Goal: Task Accomplishment & Management: Manage account settings

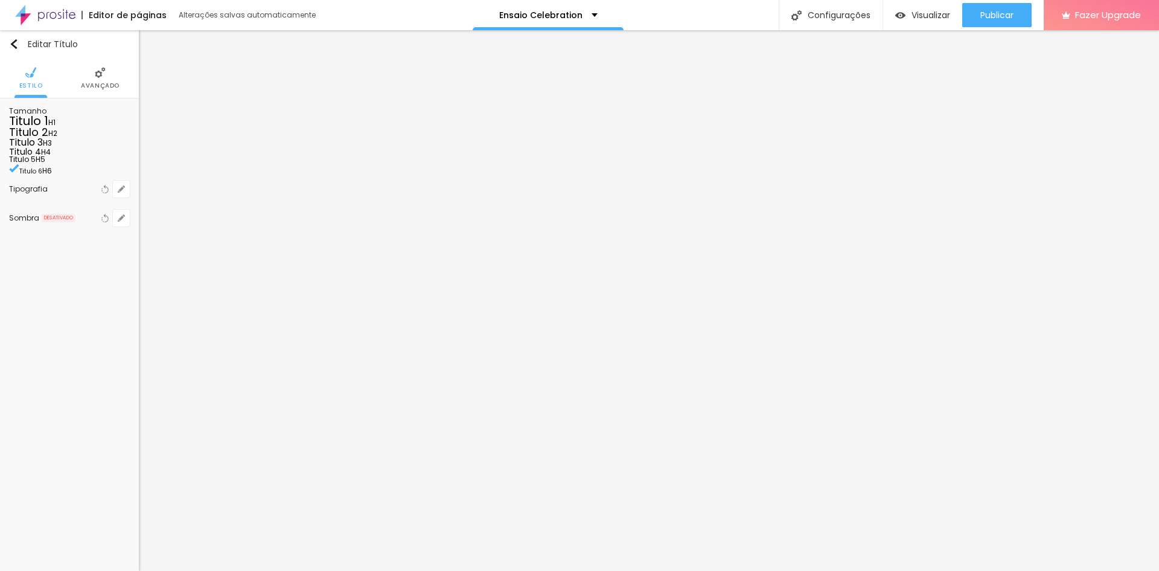
click at [101, 77] on img at bounding box center [100, 72] width 11 height 11
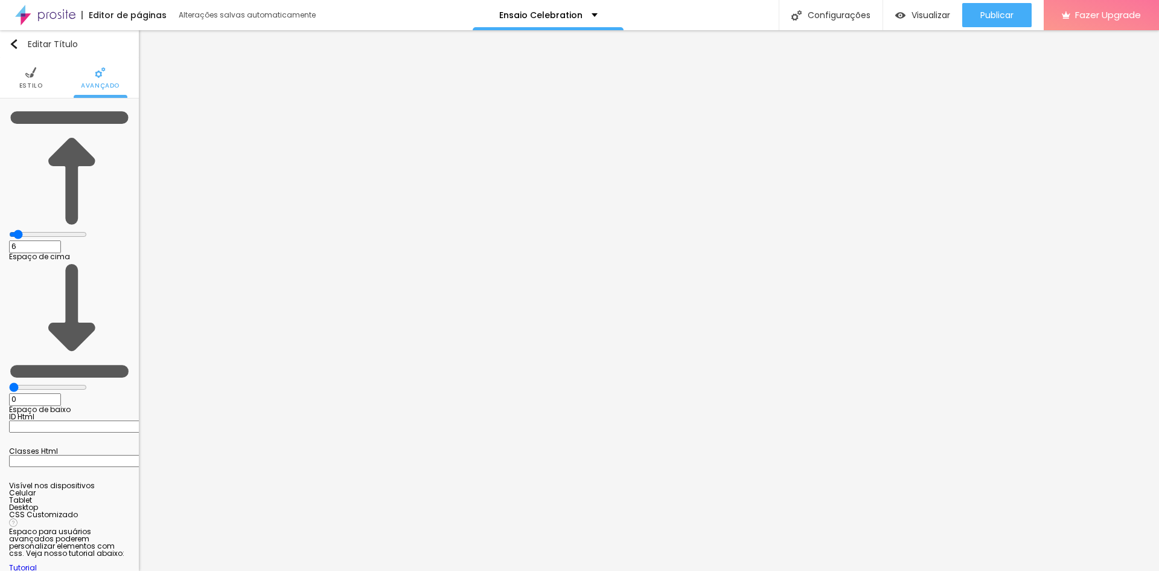
click at [39, 74] on li "Estilo" at bounding box center [31, 78] width 24 height 40
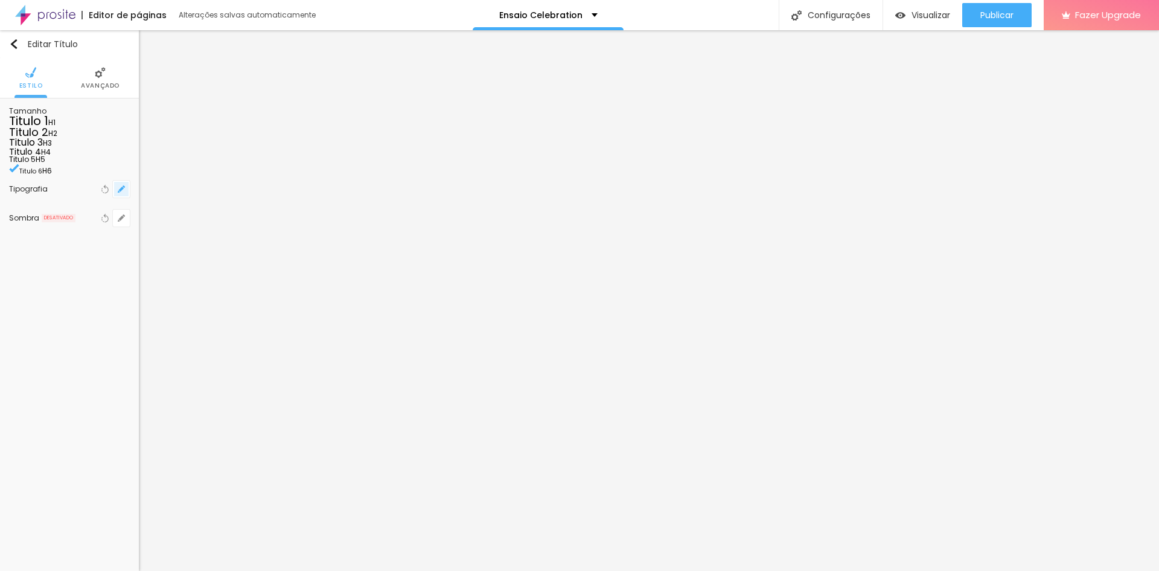
click at [122, 193] on icon "button" at bounding box center [121, 188] width 7 height 7
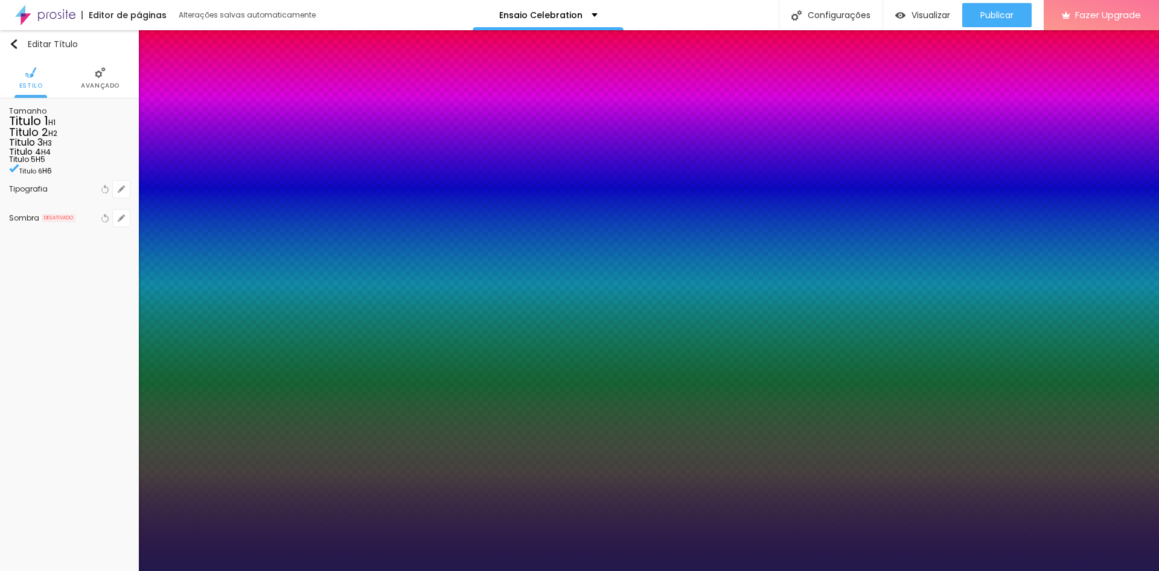
drag, startPoint x: 184, startPoint y: 306, endPoint x: 183, endPoint y: 298, distance: 8.5
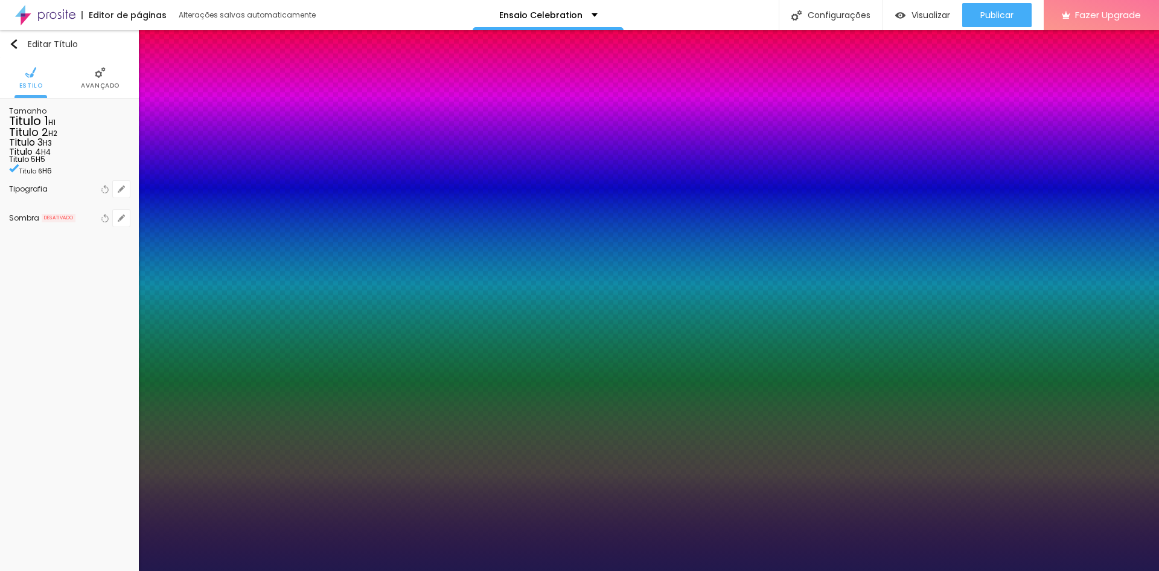
select select "AbrilFatface-Regular"
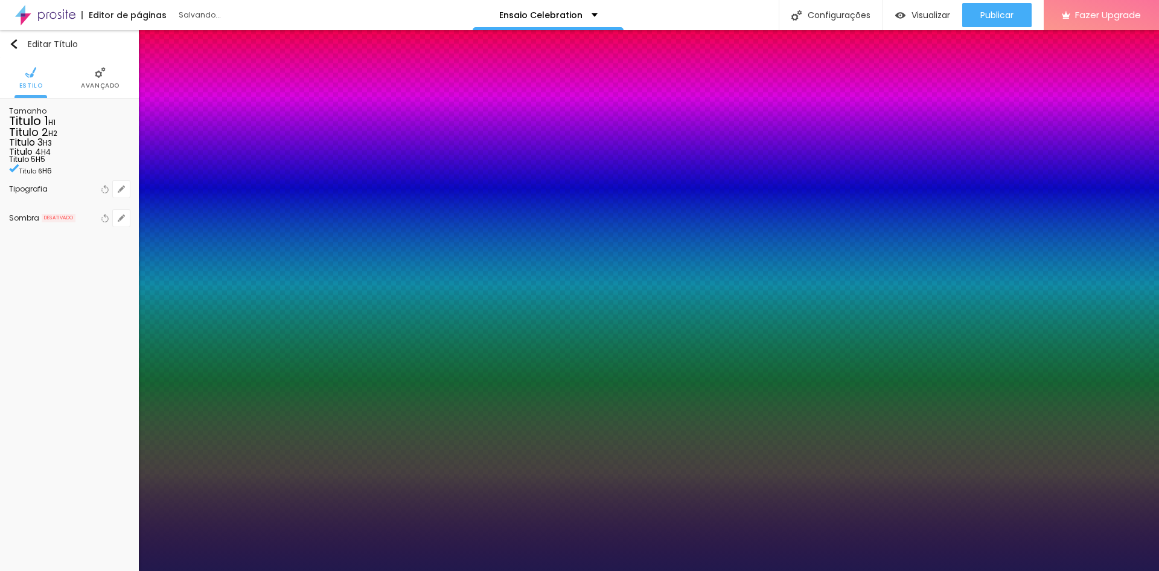
click at [240, 570] on div at bounding box center [579, 571] width 1159 height 0
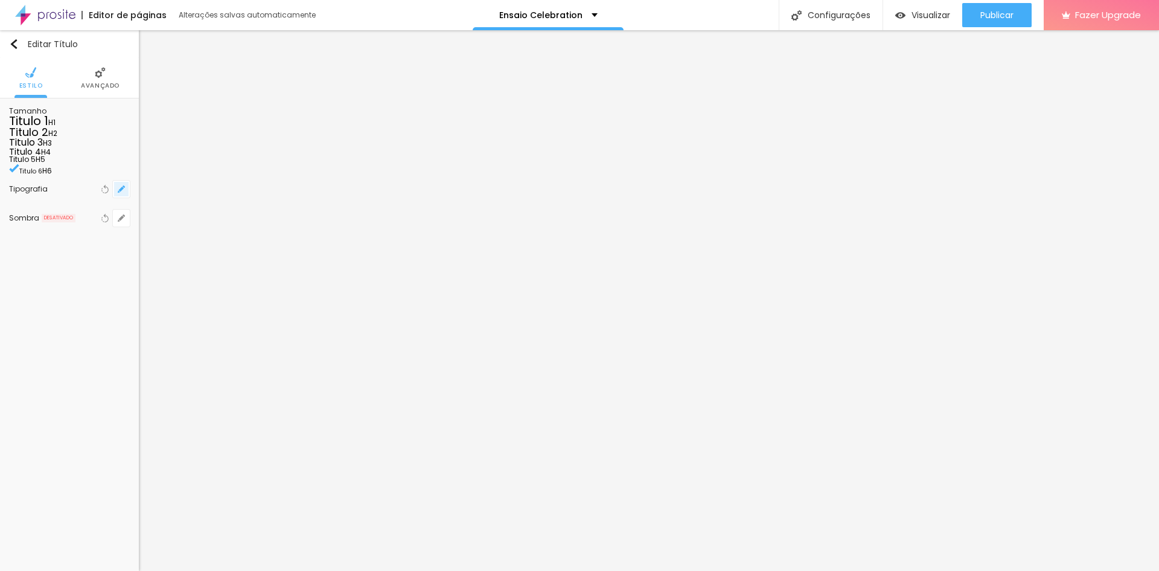
click at [121, 193] on icon "button" at bounding box center [121, 188] width 7 height 7
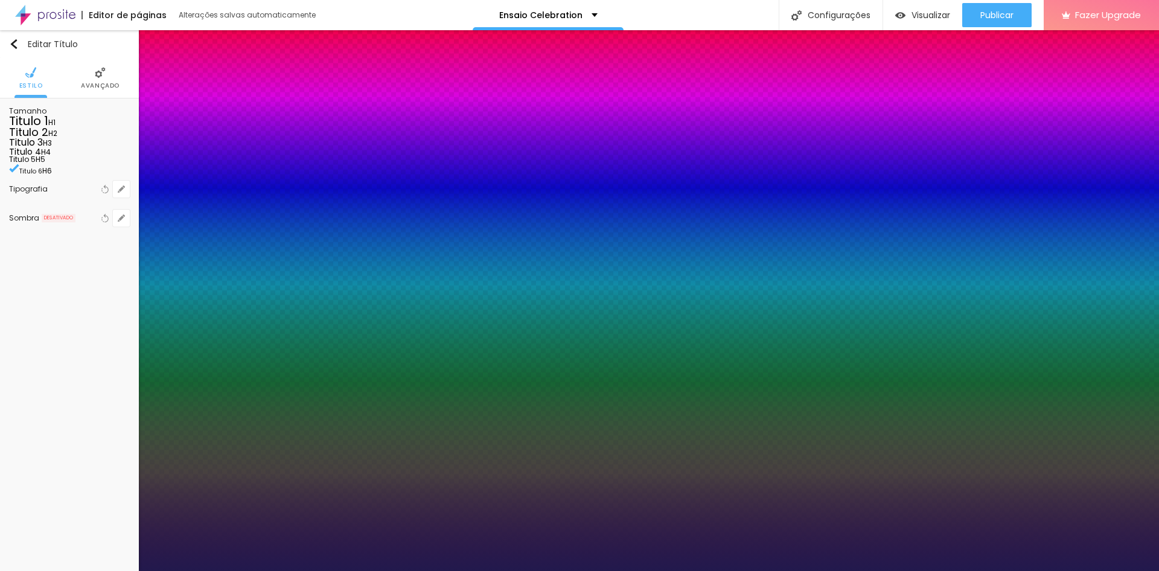
click at [356, 570] on div at bounding box center [579, 571] width 1159 height 0
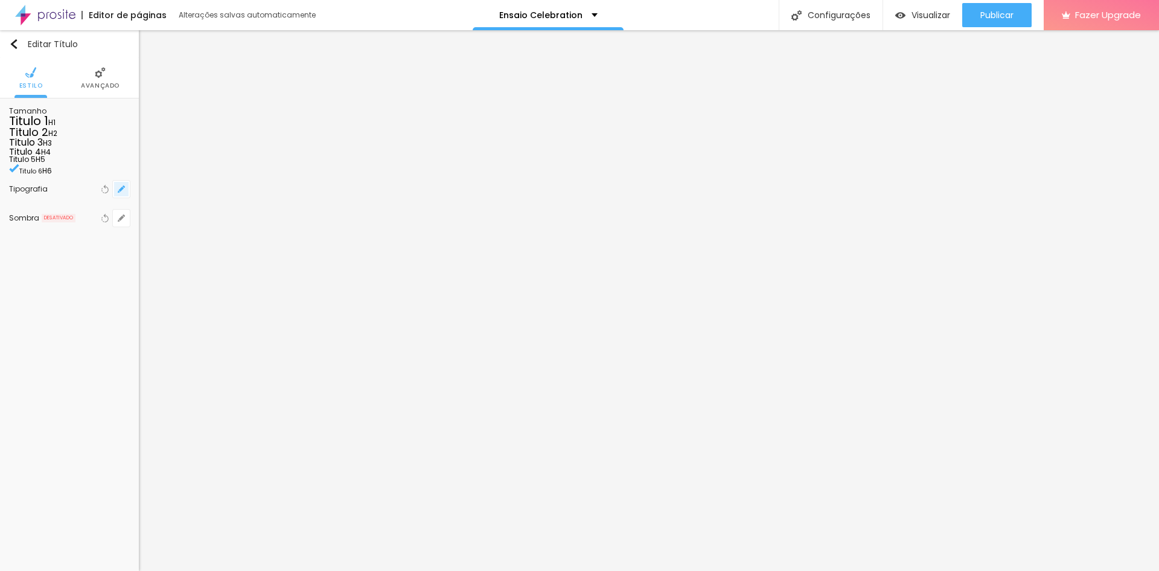
click at [124, 193] on icon "button" at bounding box center [121, 188] width 7 height 7
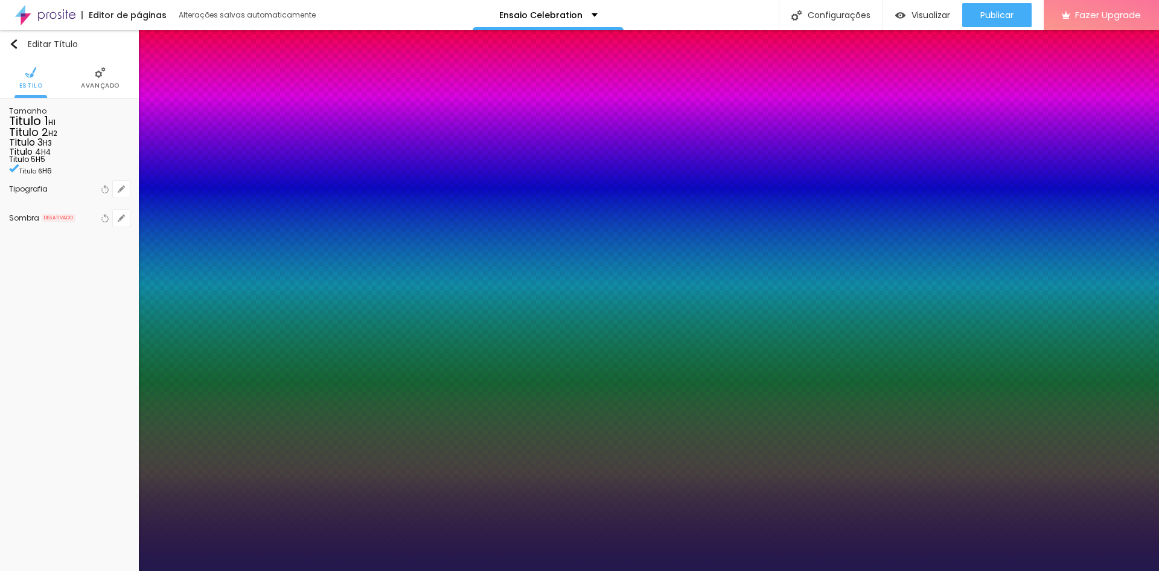
select select "Archivo-Regular"
click at [581, 570] on div at bounding box center [579, 571] width 1159 height 0
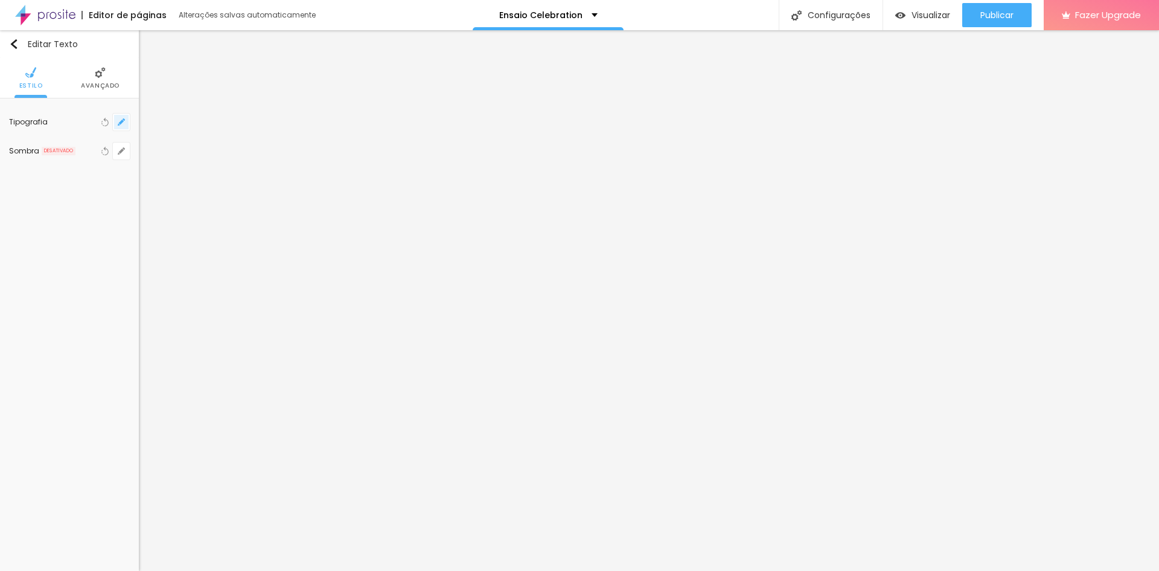
click at [120, 121] on icon "button" at bounding box center [121, 121] width 7 height 7
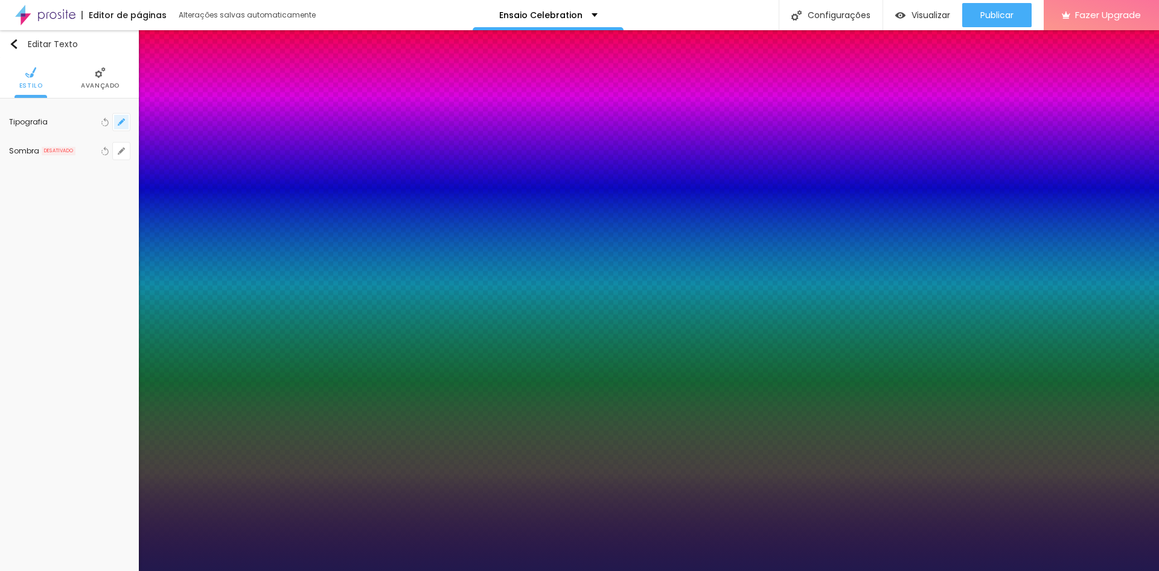
type input "1"
click at [177, 570] on div at bounding box center [579, 571] width 1159 height 0
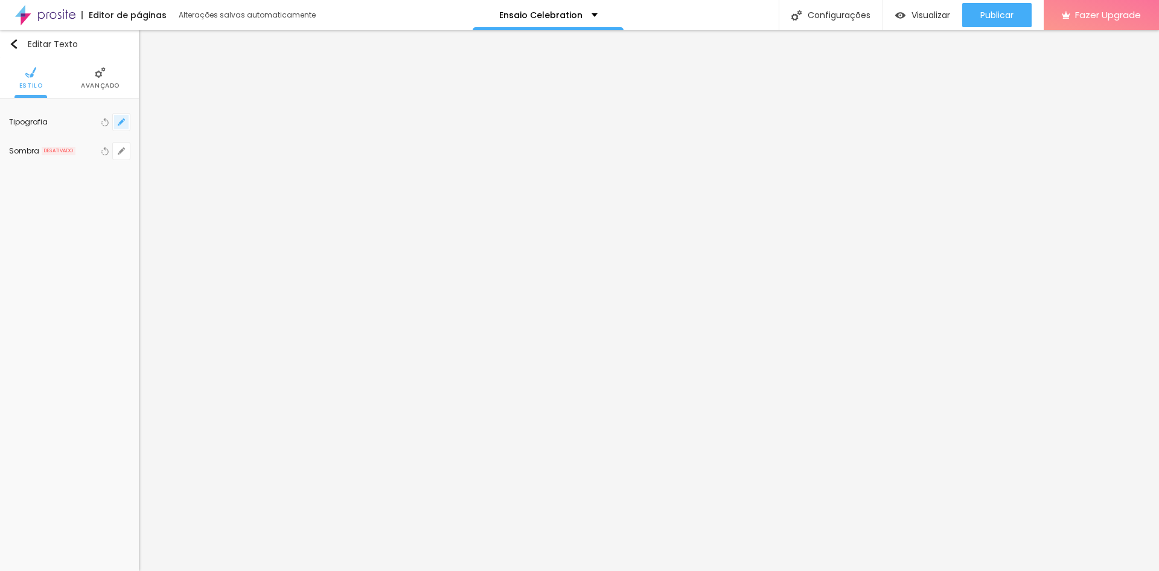
click at [121, 124] on icon "button" at bounding box center [121, 121] width 7 height 7
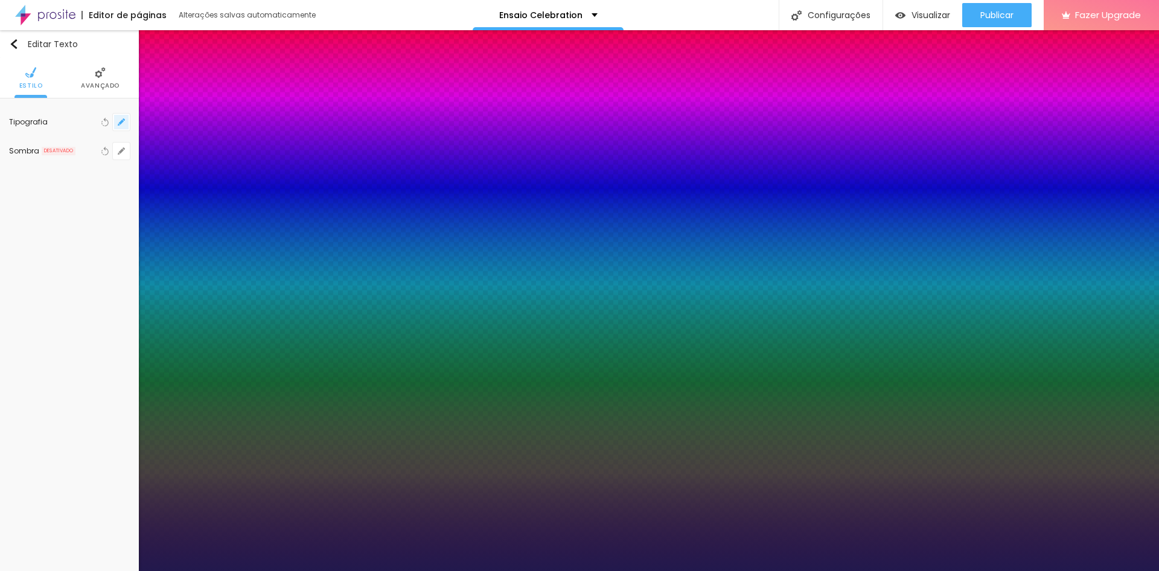
type input "1"
click at [220, 570] on div at bounding box center [579, 571] width 1159 height 0
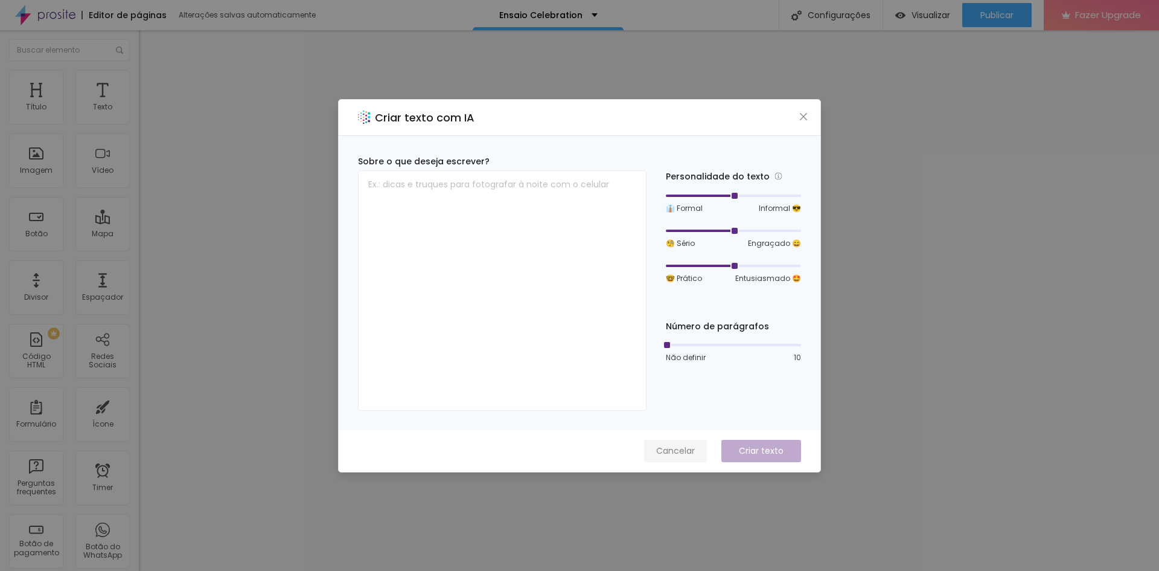
click at [673, 449] on span "Cancelar" at bounding box center [675, 450] width 39 height 13
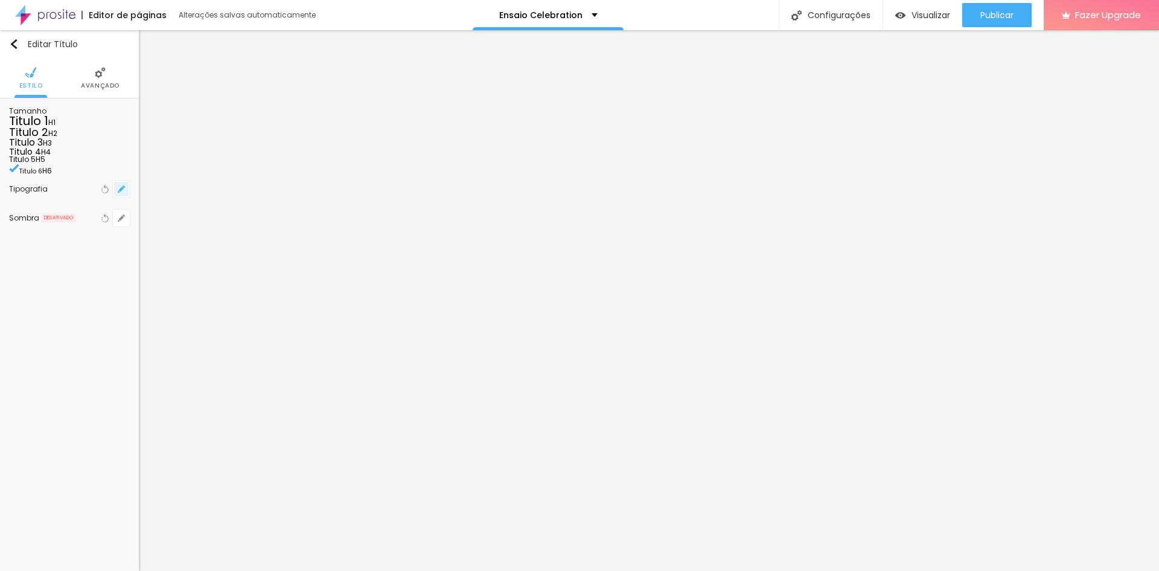
click at [120, 193] on icon "button" at bounding box center [121, 188] width 7 height 7
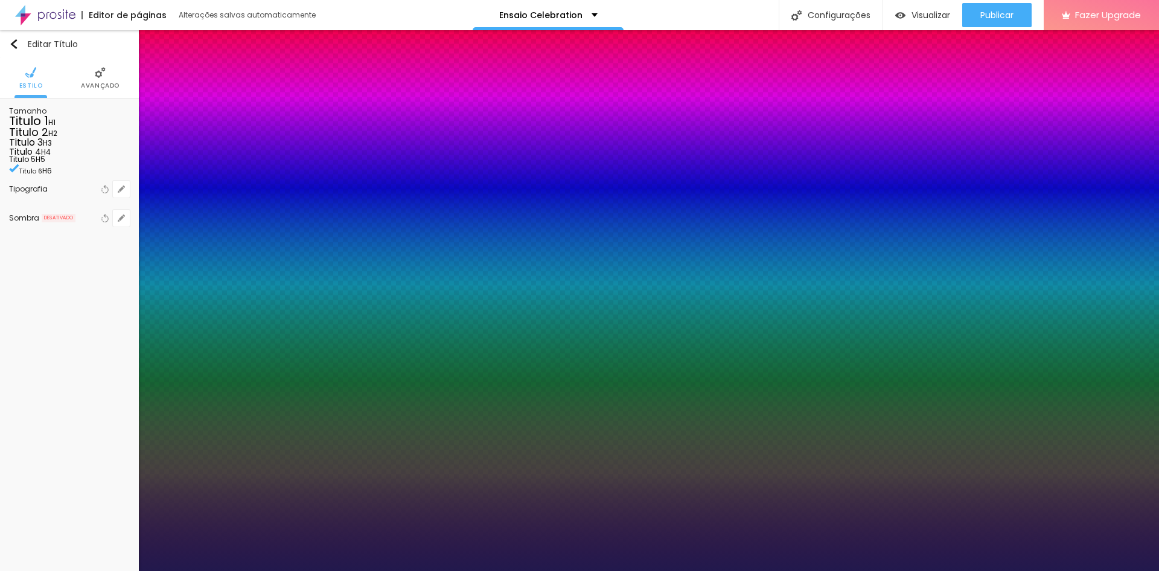
type input "32"
type input "31"
type input "30"
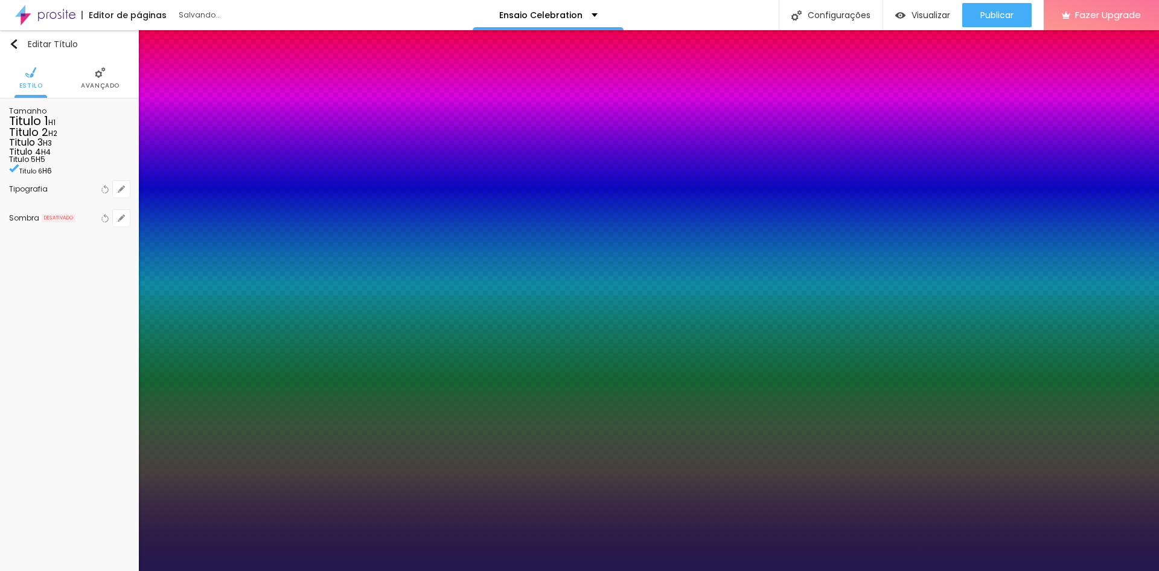
type input "30"
type input "29"
type input "28"
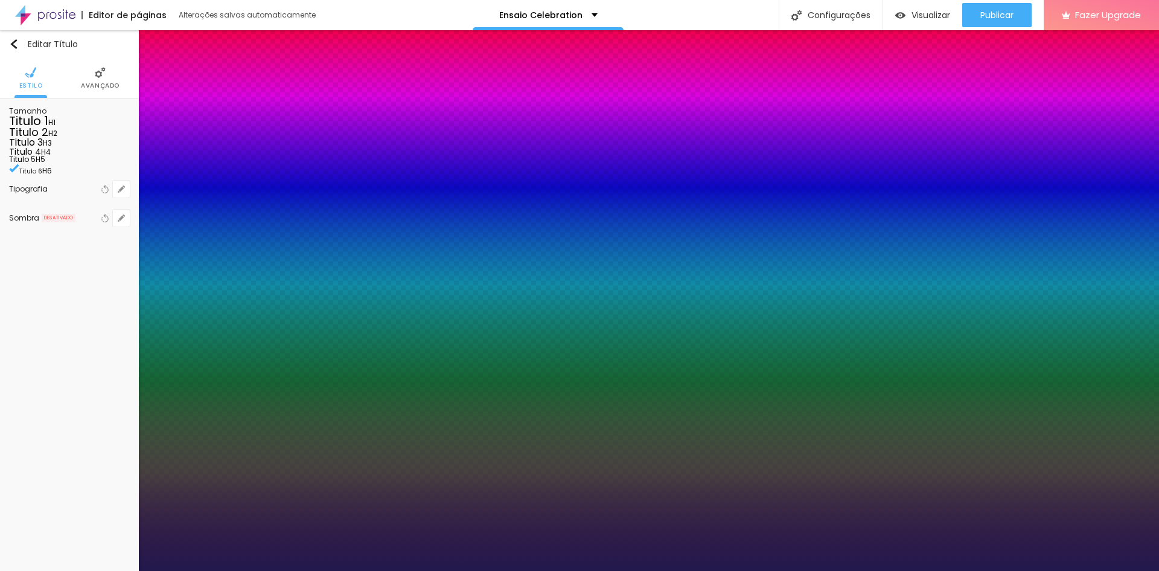
type input "27"
type input "26"
type input "25"
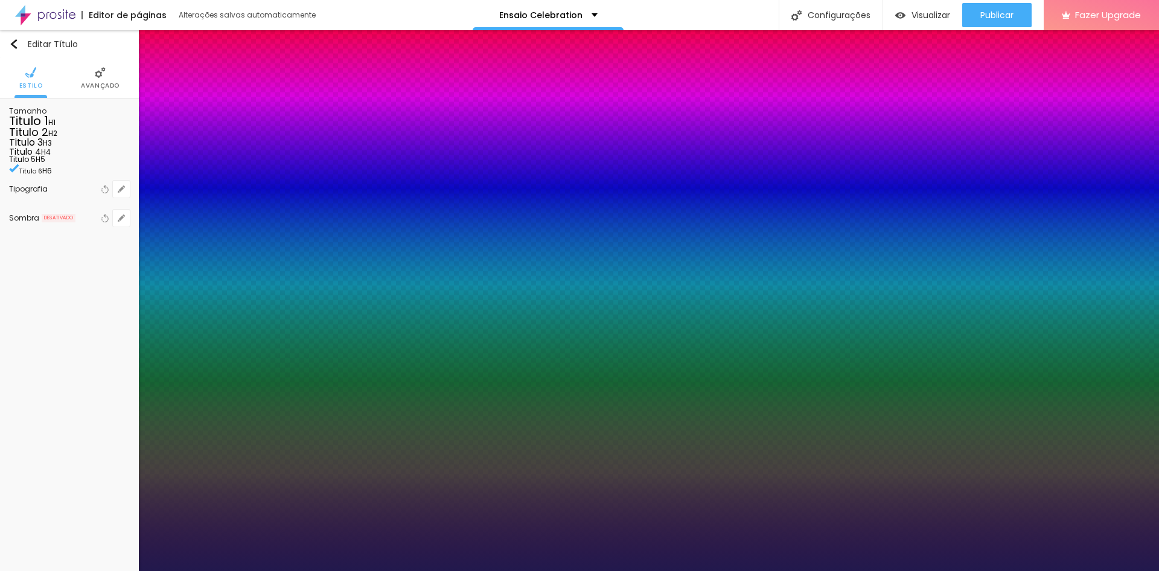
type input "25"
type input "24"
type input "25"
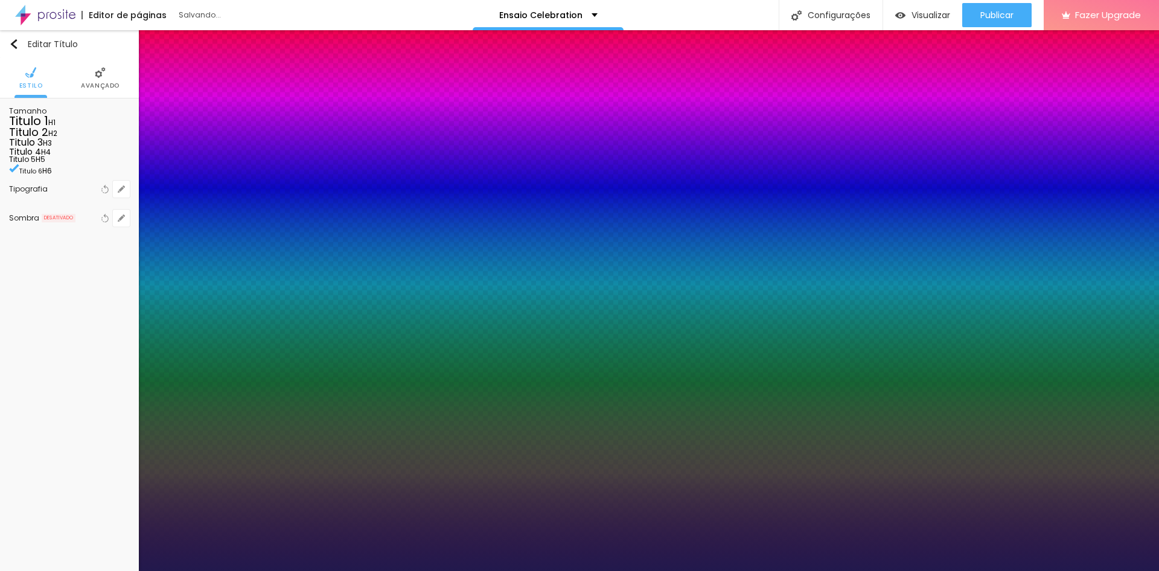
drag, startPoint x: 179, startPoint y: 339, endPoint x: 171, endPoint y: 338, distance: 7.5
type input "25"
click at [202, 570] on div at bounding box center [579, 571] width 1159 height 0
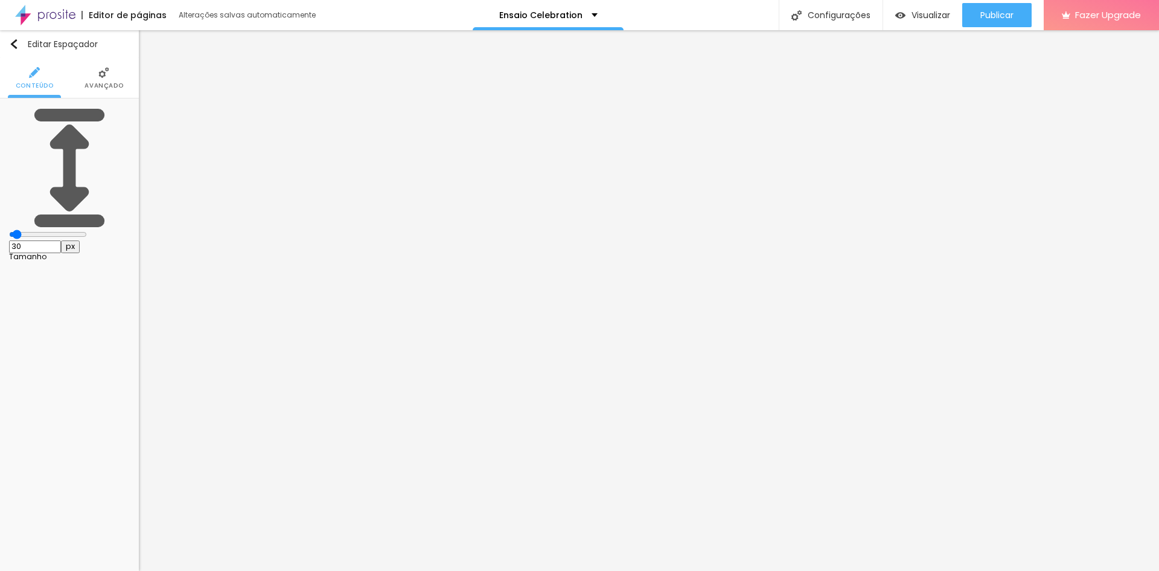
type input "17"
type input "10"
drag, startPoint x: 22, startPoint y: 118, endPoint x: 7, endPoint y: 119, distance: 15.7
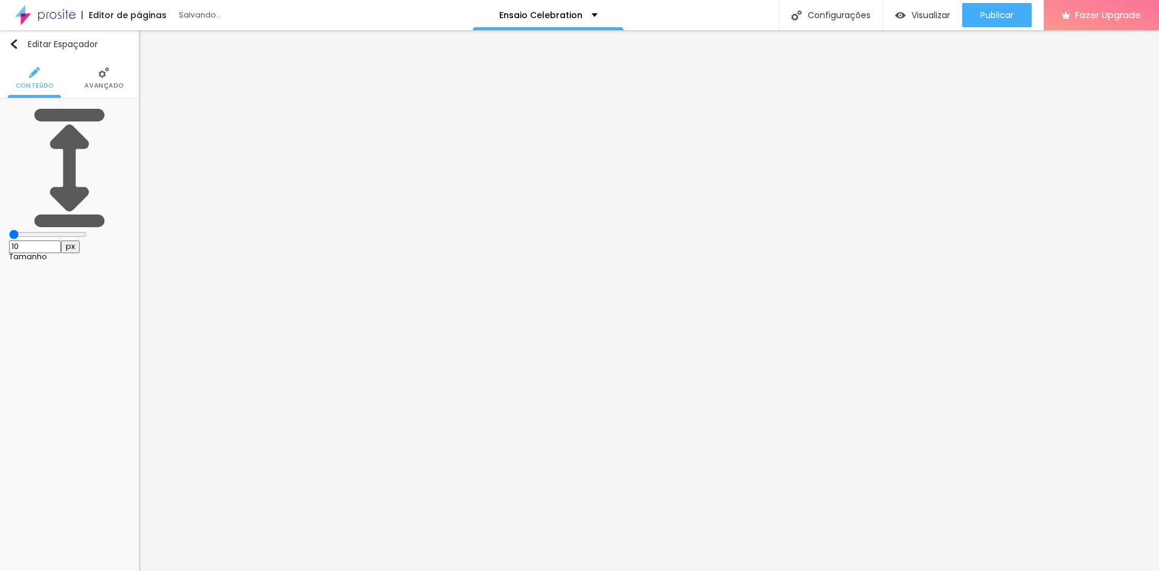
type input "10"
click at [9, 229] on input "range" at bounding box center [48, 234] width 78 height 10
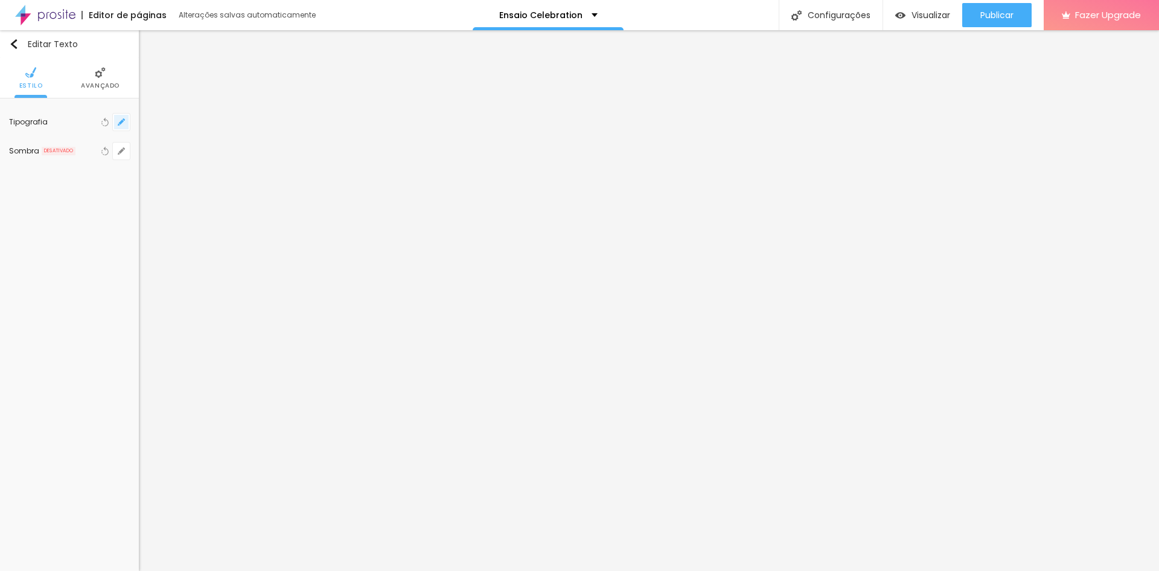
click at [121, 121] on icon "button" at bounding box center [121, 122] width 5 height 5
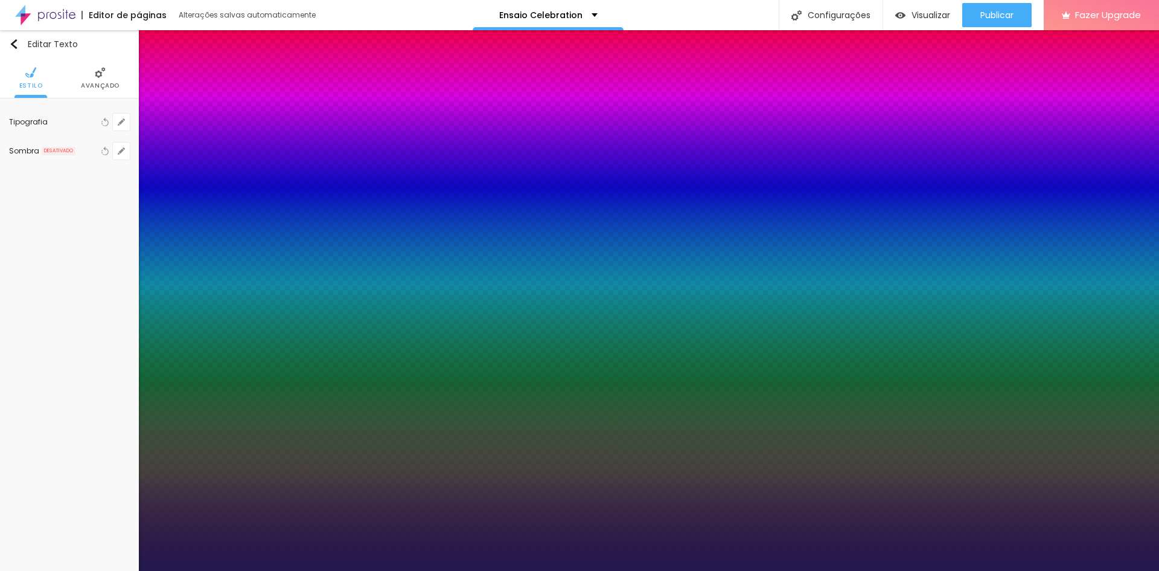
drag, startPoint x: 262, startPoint y: 208, endPoint x: 274, endPoint y: 208, distance: 11.5
type input "8"
type input "2"
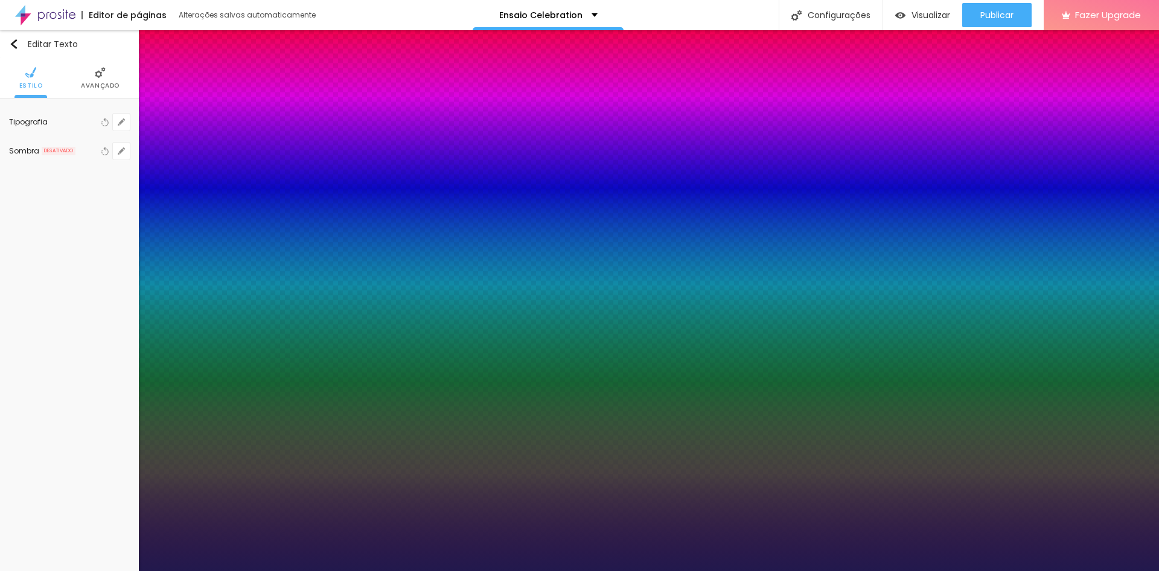
type input "23"
click at [244, 570] on div at bounding box center [579, 571] width 1159 height 0
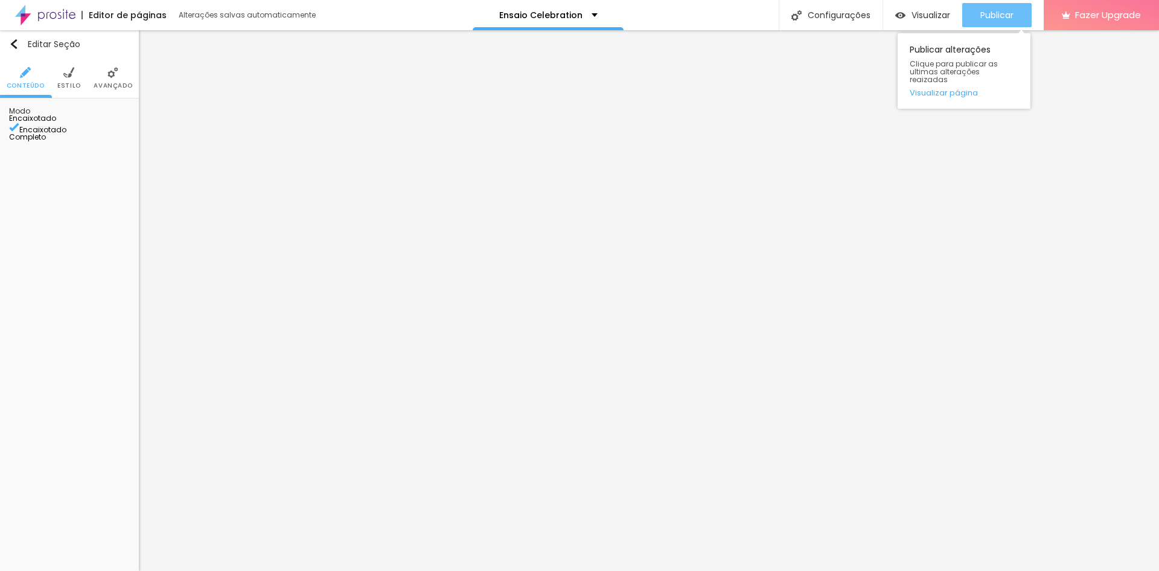
click at [999, 16] on span "Publicar" at bounding box center [997, 15] width 33 height 10
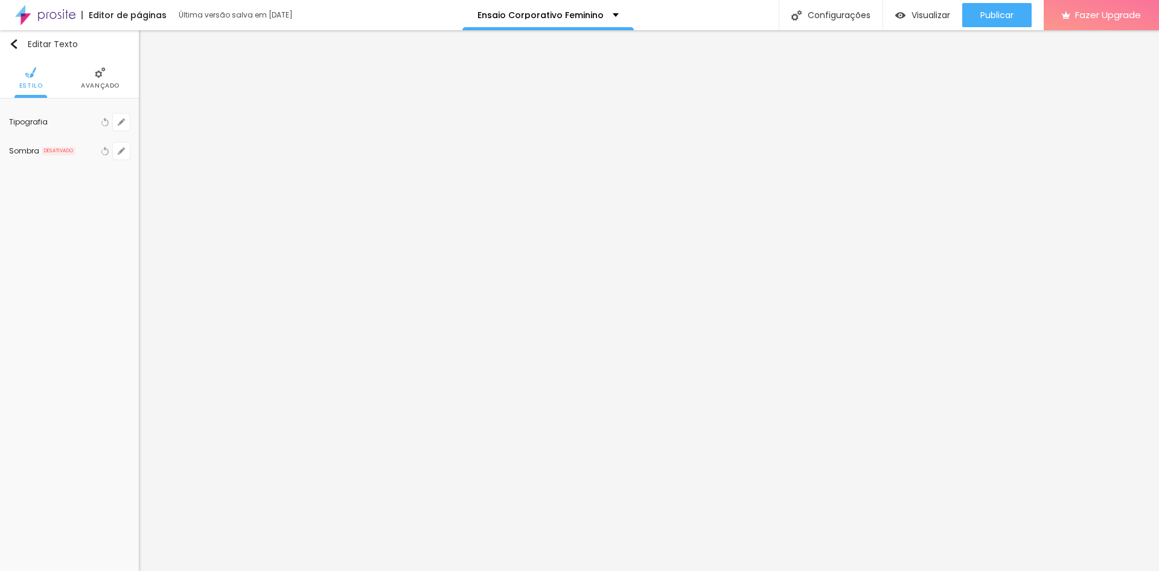
click at [92, 70] on li "Avançado" at bounding box center [100, 78] width 39 height 40
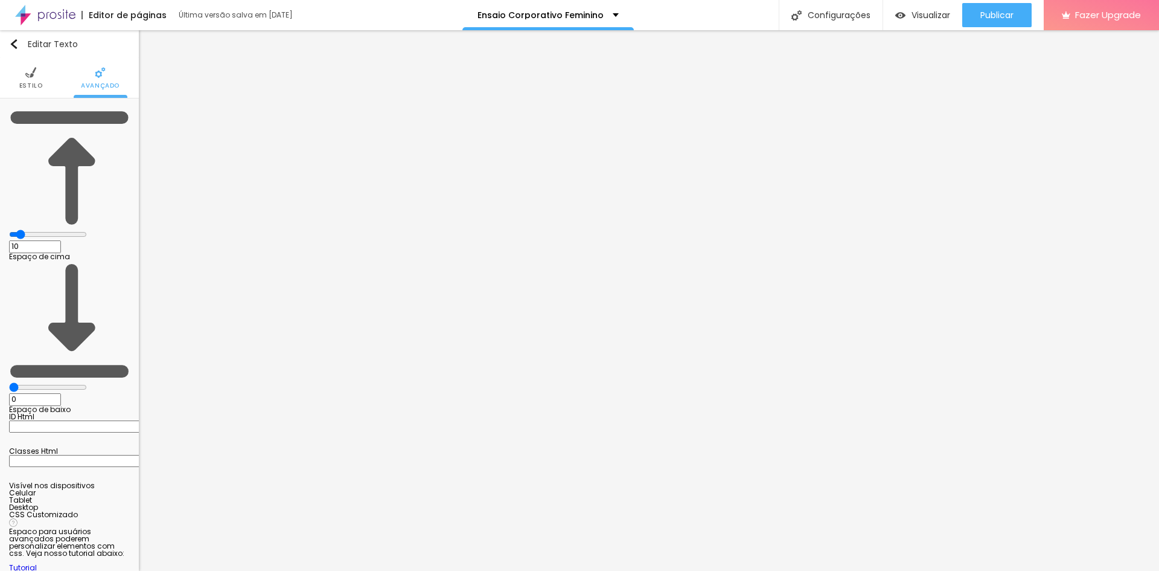
click at [40, 80] on li "Estilo" at bounding box center [31, 78] width 24 height 40
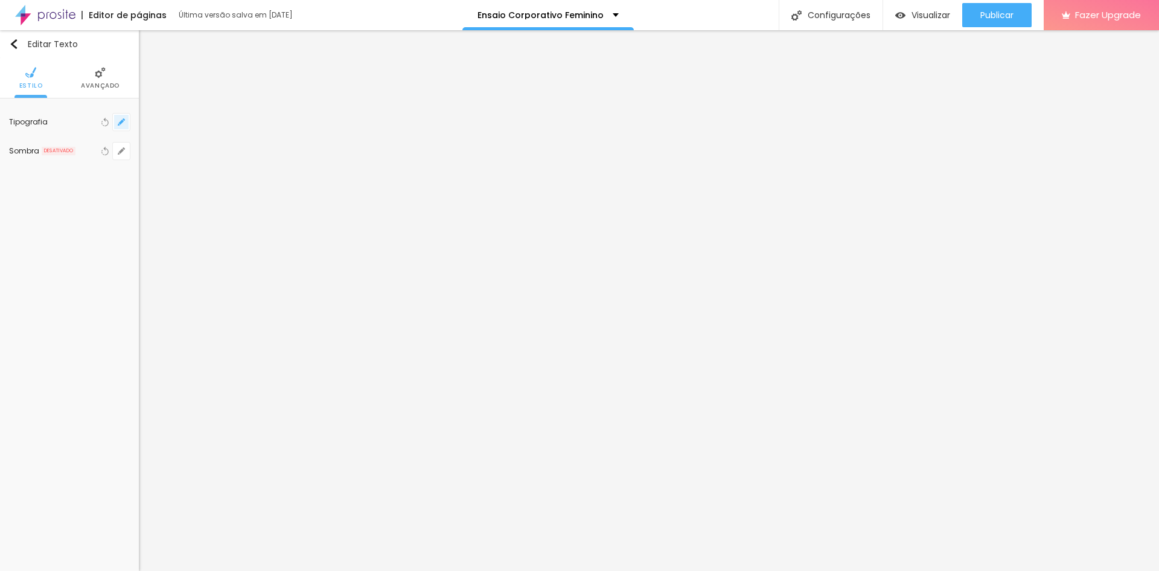
click at [120, 118] on icon "button" at bounding box center [121, 121] width 7 height 7
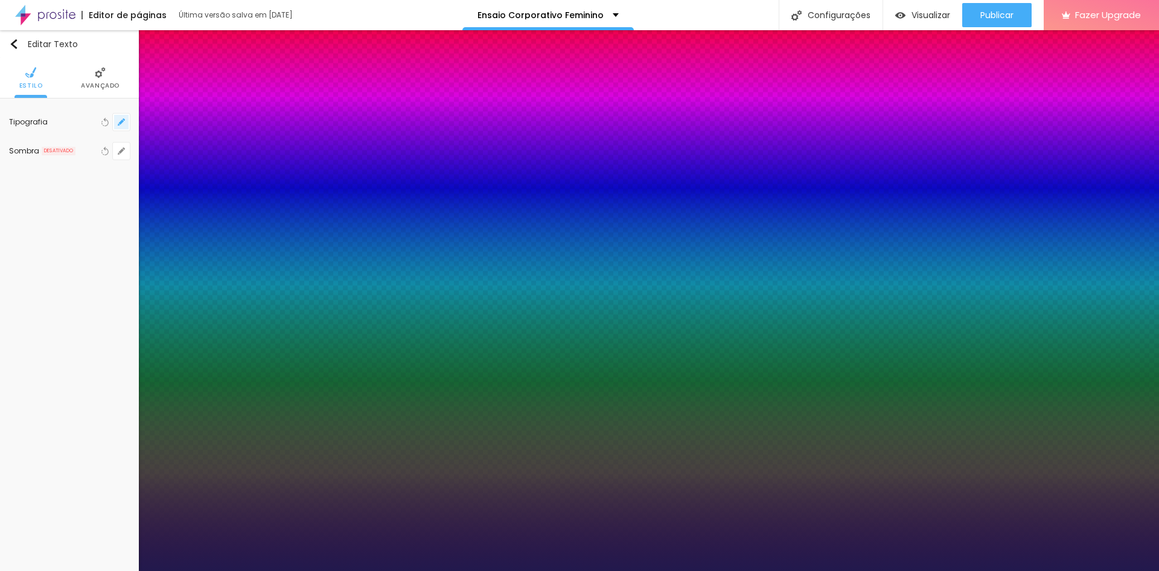
type input "1"
click at [219, 570] on div at bounding box center [579, 571] width 1159 height 0
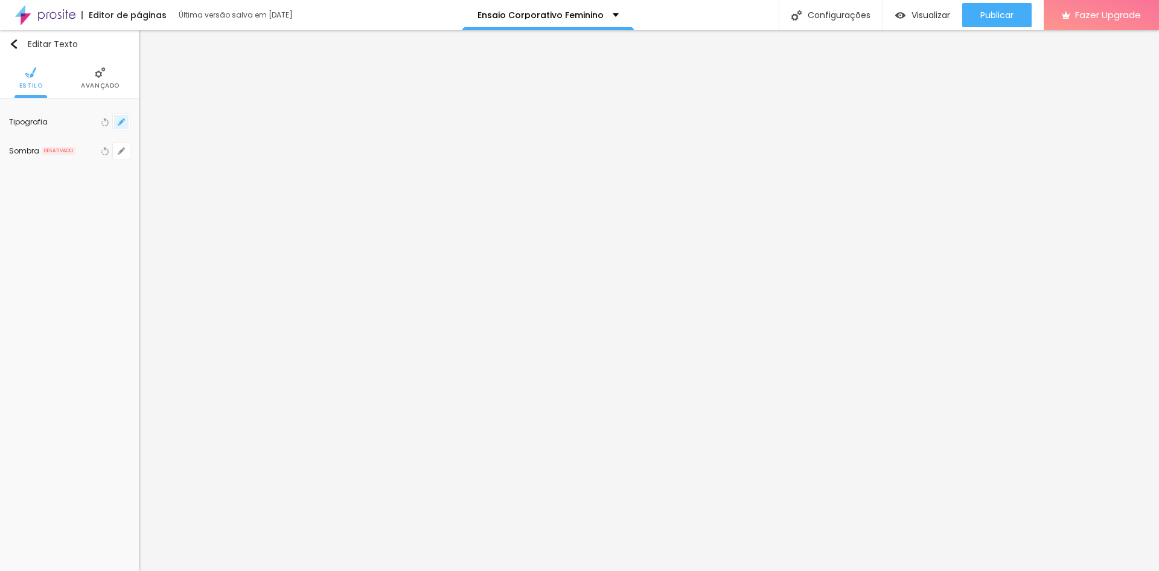
click at [123, 118] on icon "button" at bounding box center [121, 121] width 7 height 7
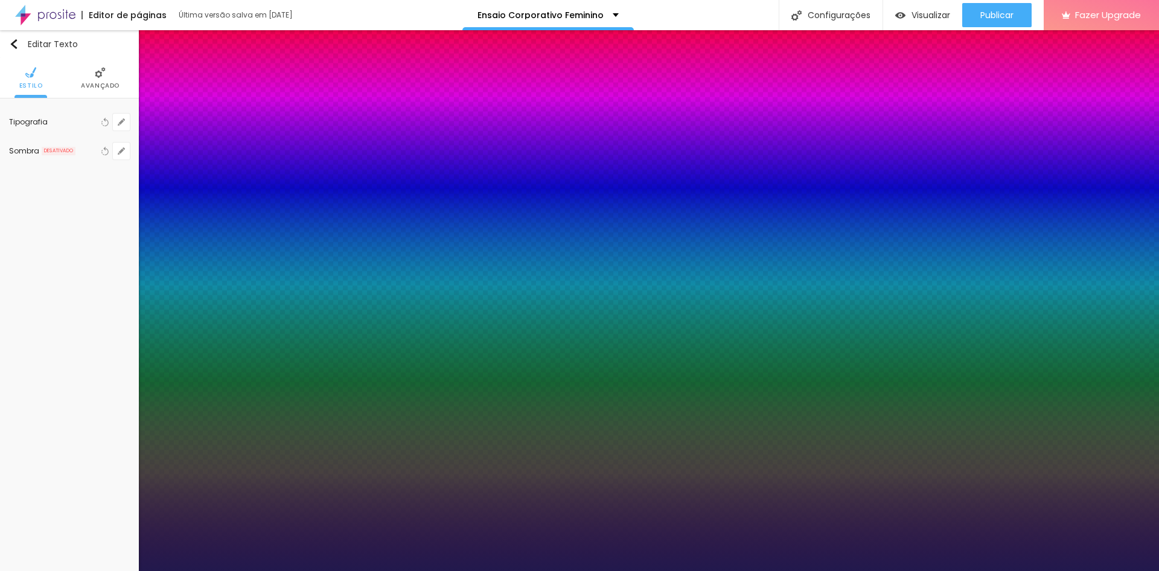
type input "1"
click at [264, 570] on div at bounding box center [579, 571] width 1159 height 0
